Goal: Browse casually: Explore the website without a specific task or goal

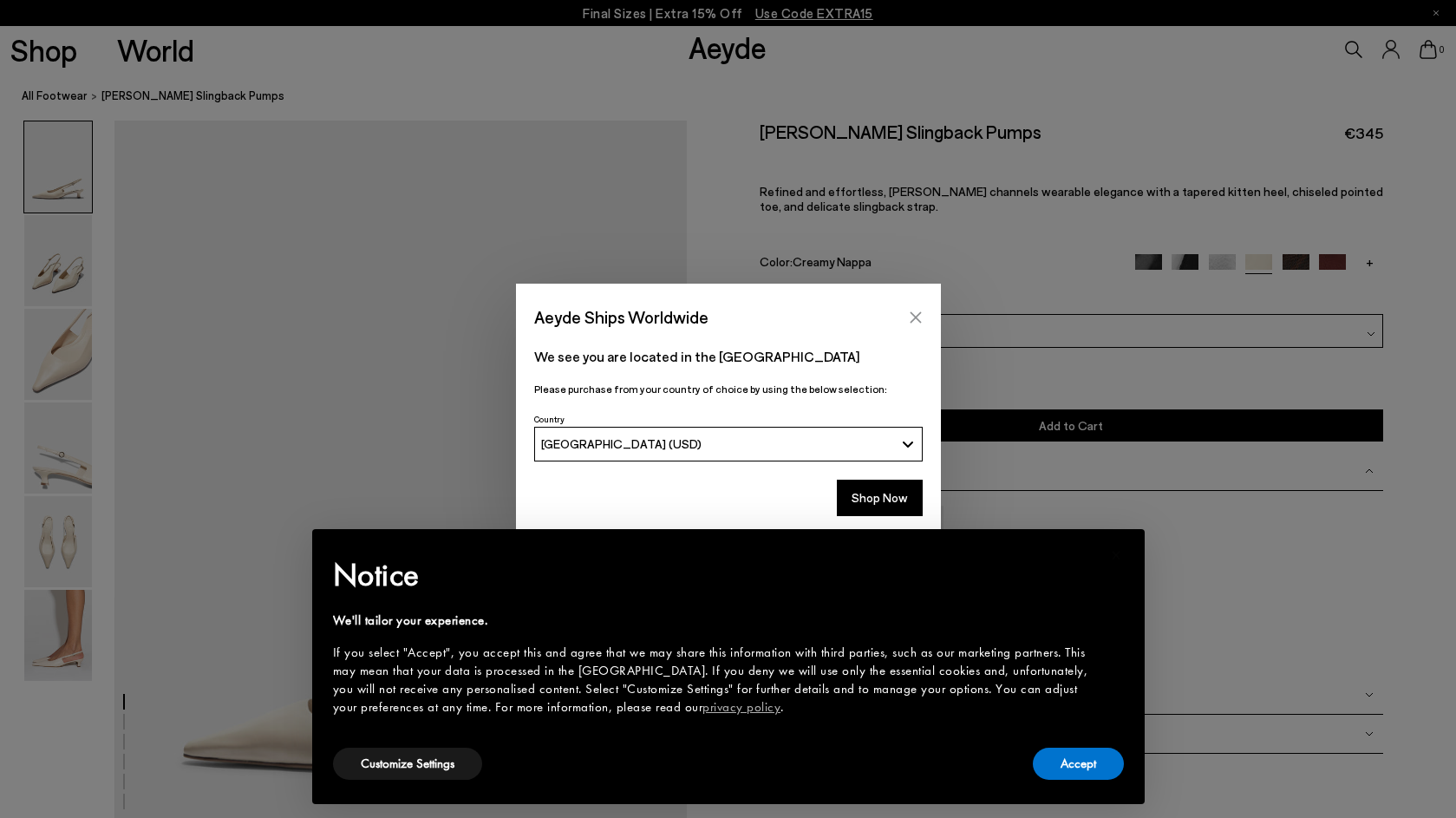
click at [906, 315] on button "Close" at bounding box center [916, 317] width 26 height 26
